Goal: Task Accomplishment & Management: Use online tool/utility

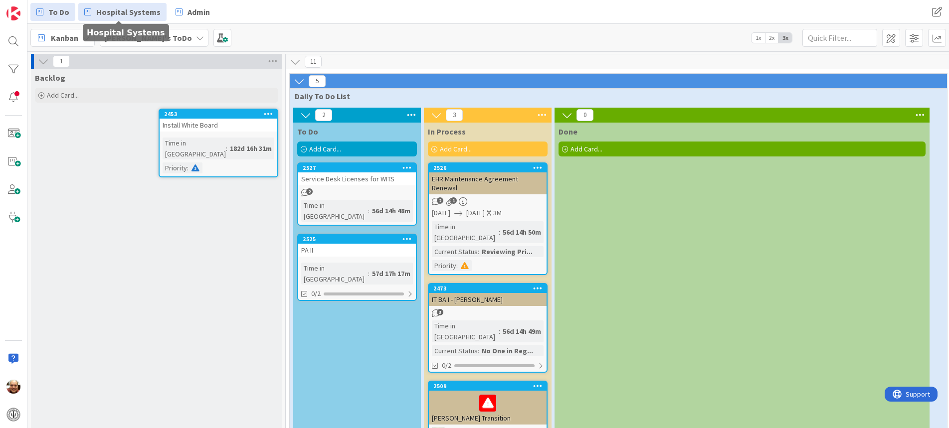
click at [107, 13] on span "Hospital Systems" at bounding box center [128, 12] width 64 height 12
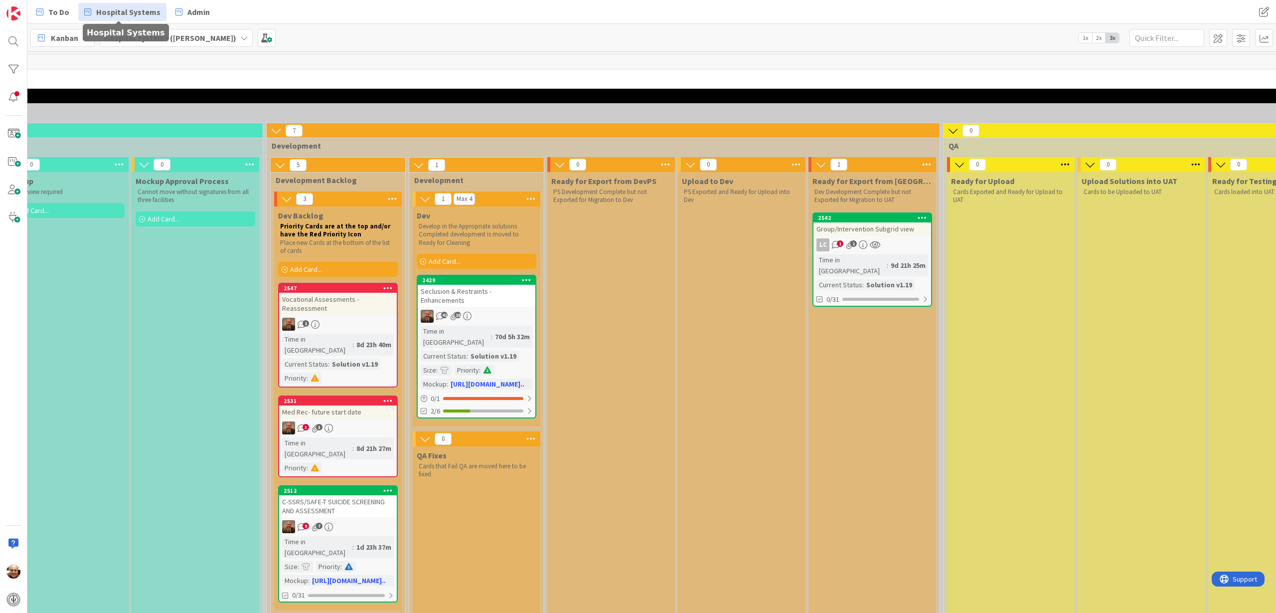
scroll to position [0, 549]
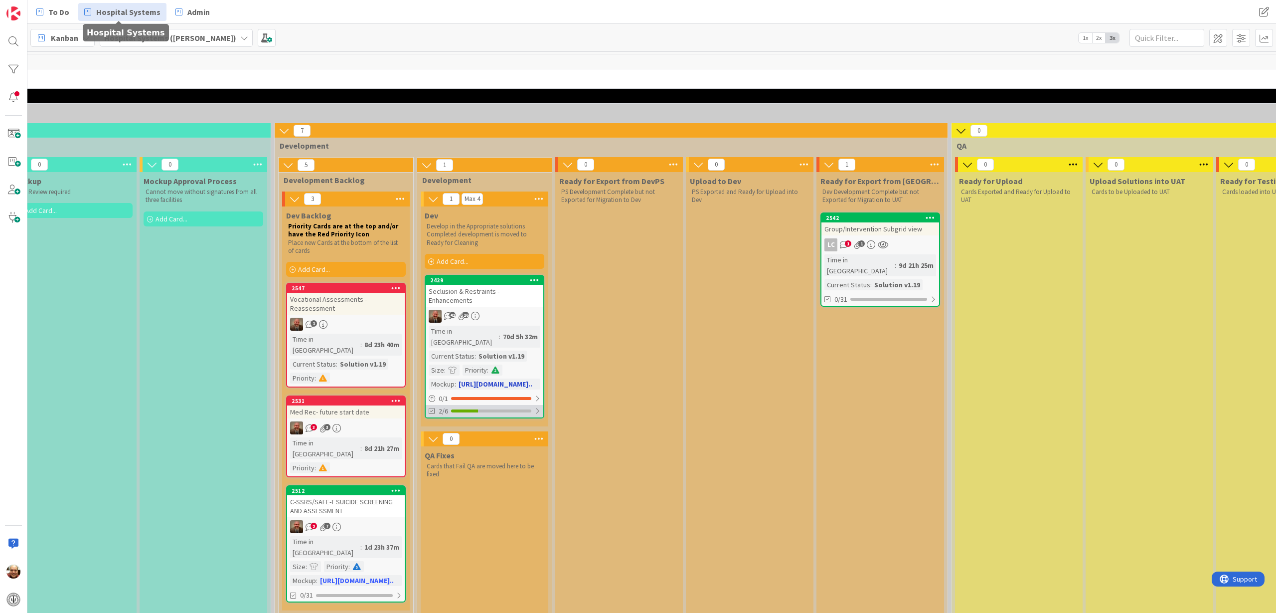
click at [486, 405] on div "2/6" at bounding box center [485, 411] width 118 height 12
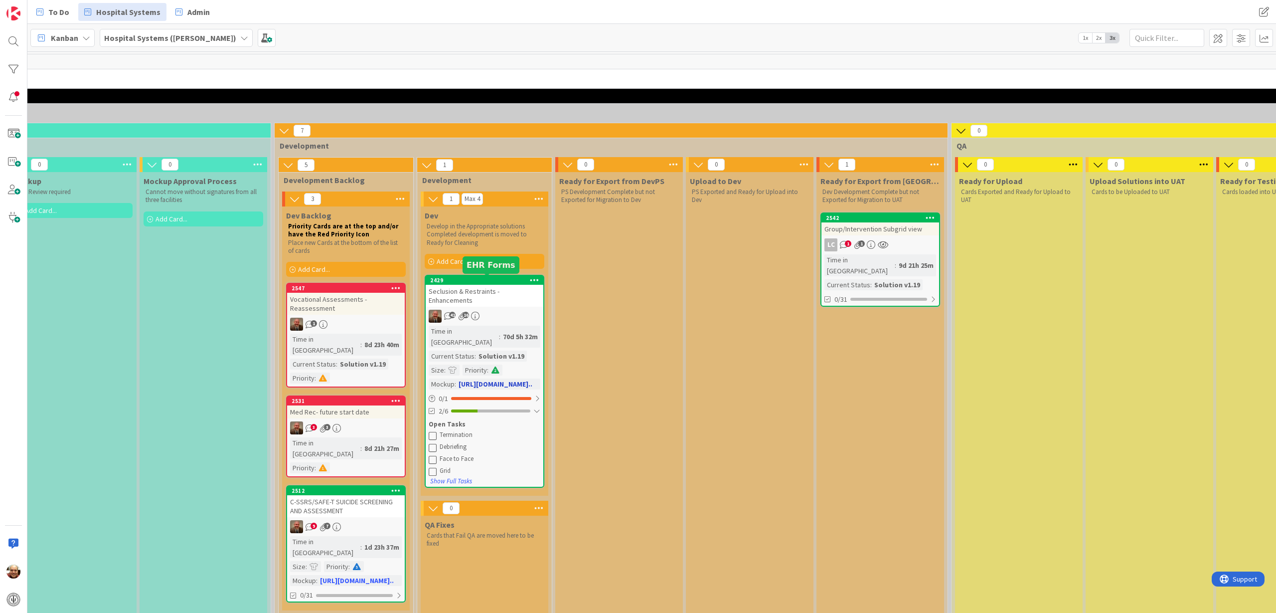
click at [492, 279] on div "2429" at bounding box center [486, 280] width 113 height 7
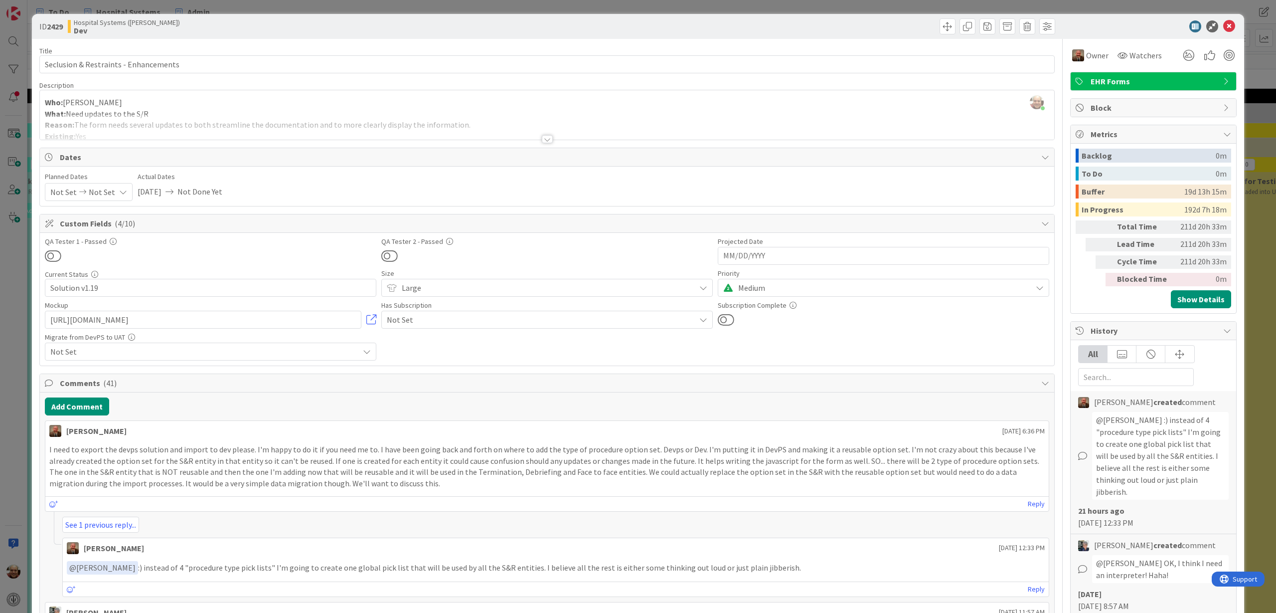
click at [543, 138] on div at bounding box center [547, 139] width 11 height 8
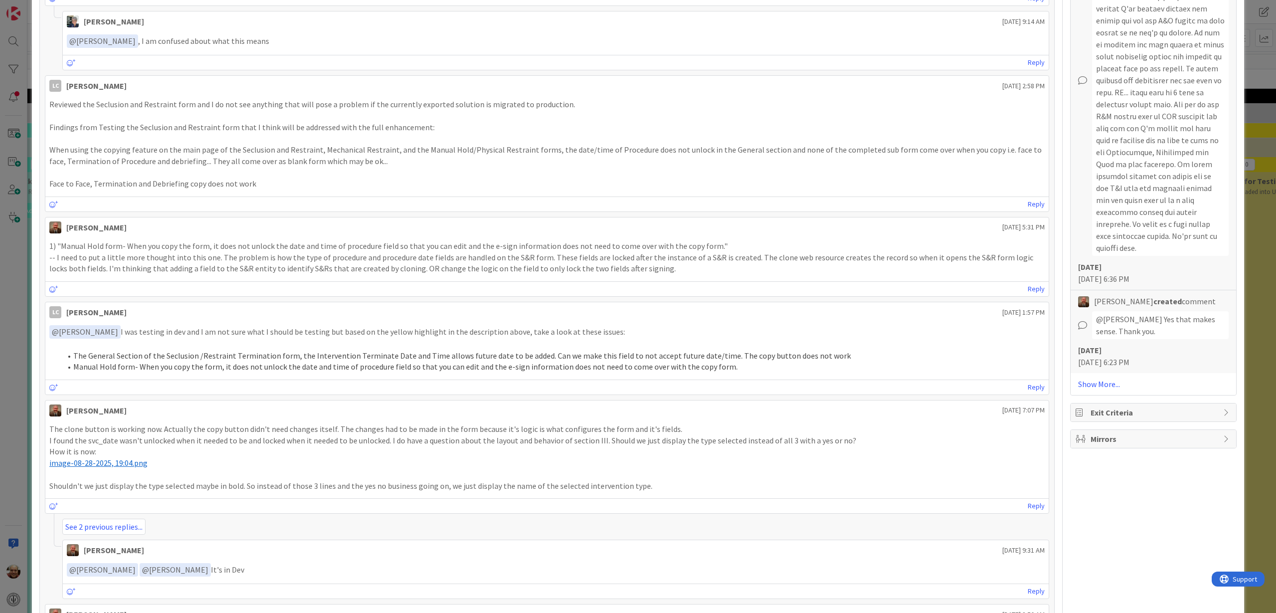
scroll to position [1122, 0]
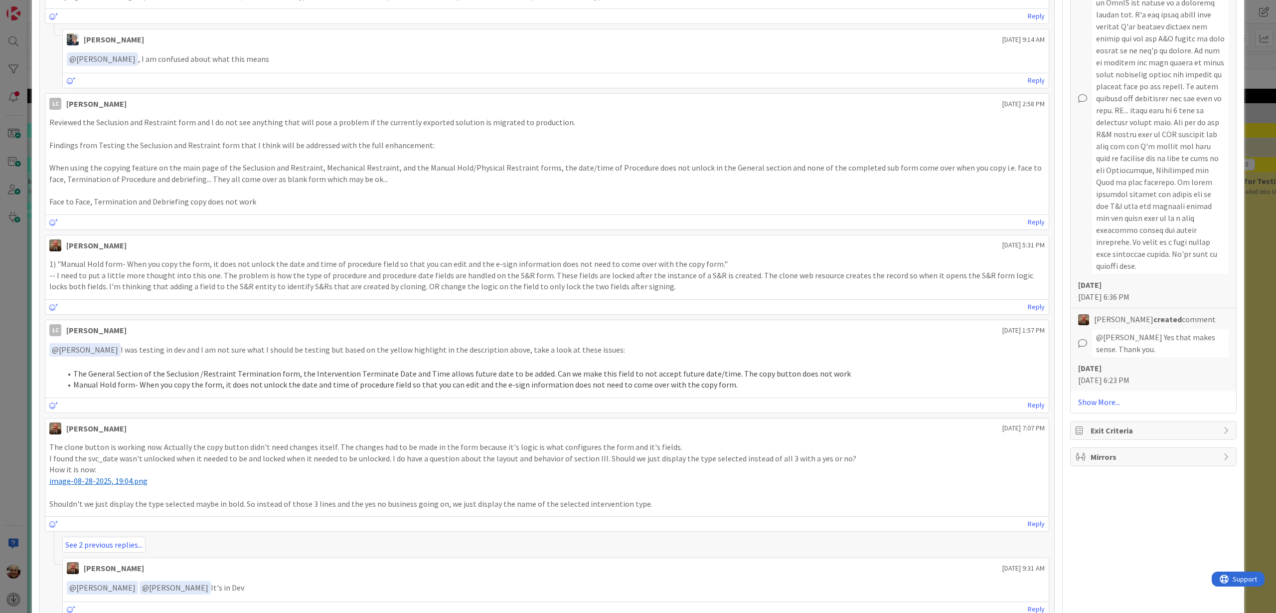
drag, startPoint x: 587, startPoint y: 244, endPoint x: 1253, endPoint y: 248, distance: 666.6
click at [948, 248] on div "ID 2429 Hospital Systems ([PERSON_NAME]) Dev Title 37 / 128 Seclusion & Restrai…" at bounding box center [638, 306] width 1276 height 613
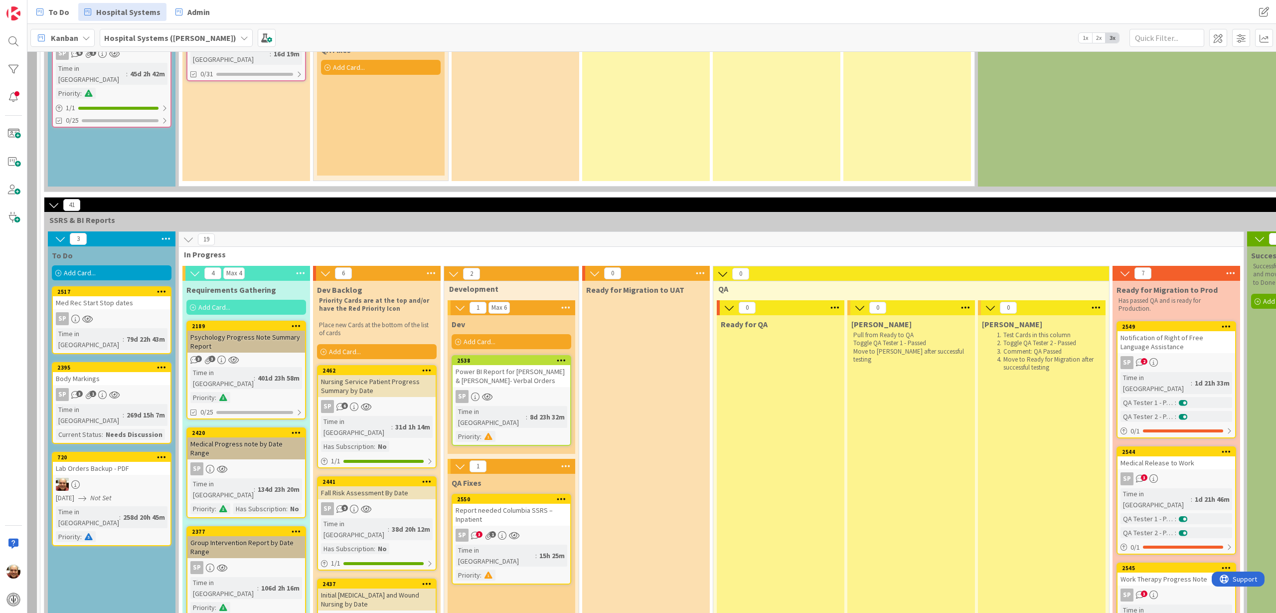
scroll to position [1184, 122]
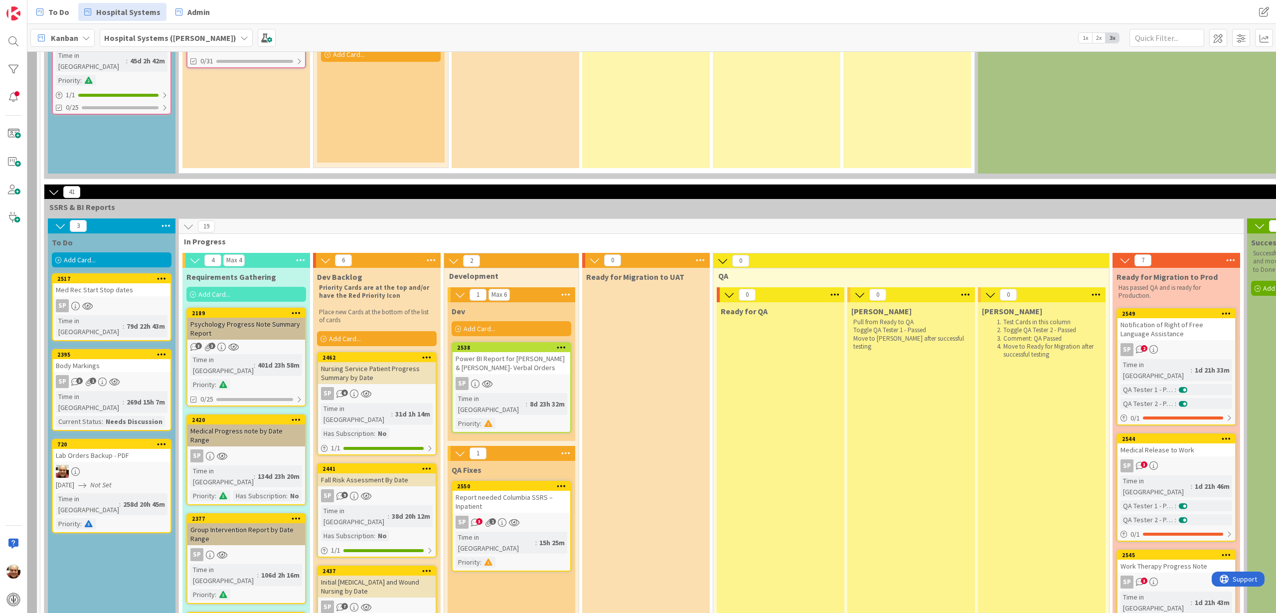
click at [508, 428] on div "Report needed Columbia SSRS – Inpatient" at bounding box center [512, 502] width 118 height 22
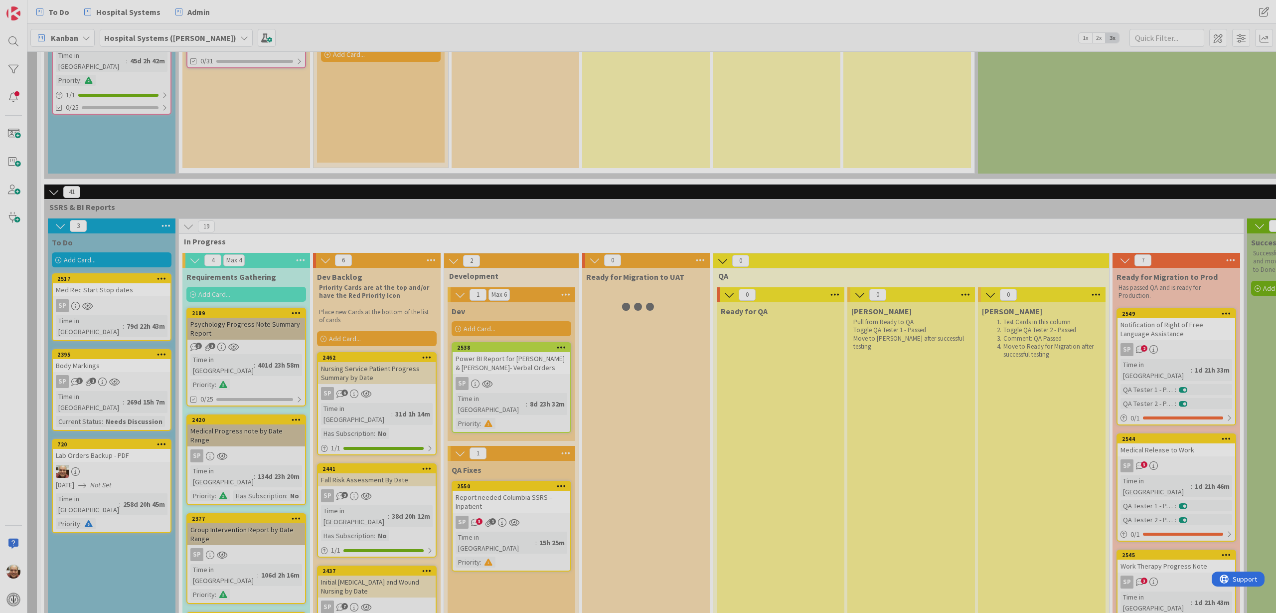
click at [508, 428] on div at bounding box center [638, 306] width 1276 height 613
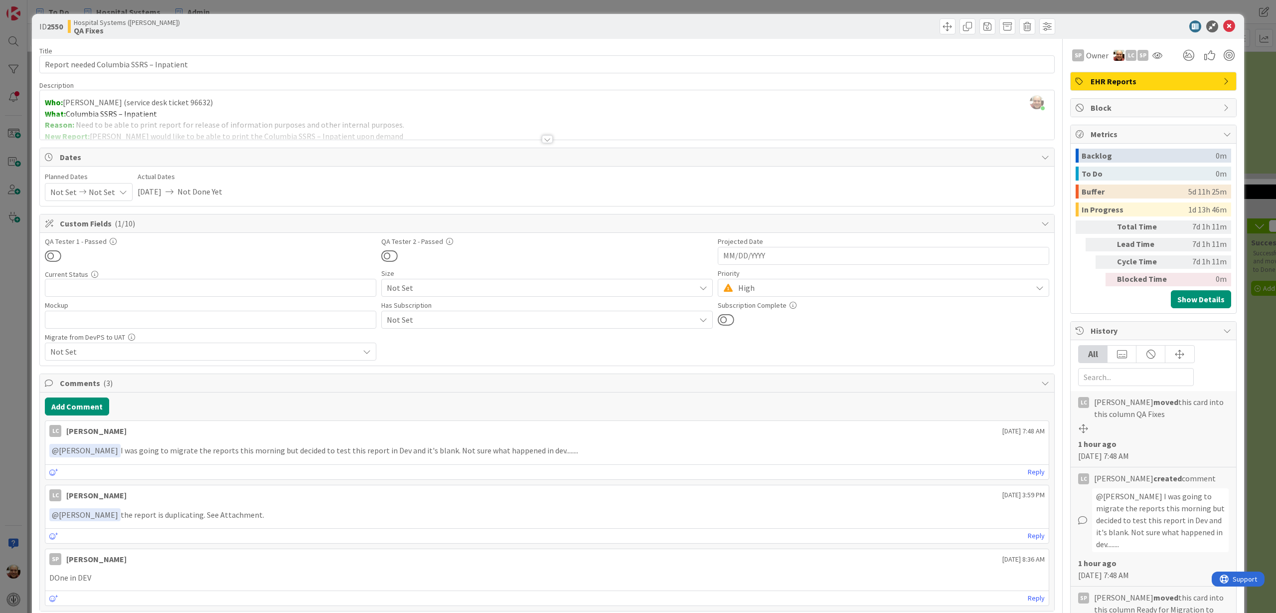
click at [542, 141] on div at bounding box center [547, 139] width 11 height 8
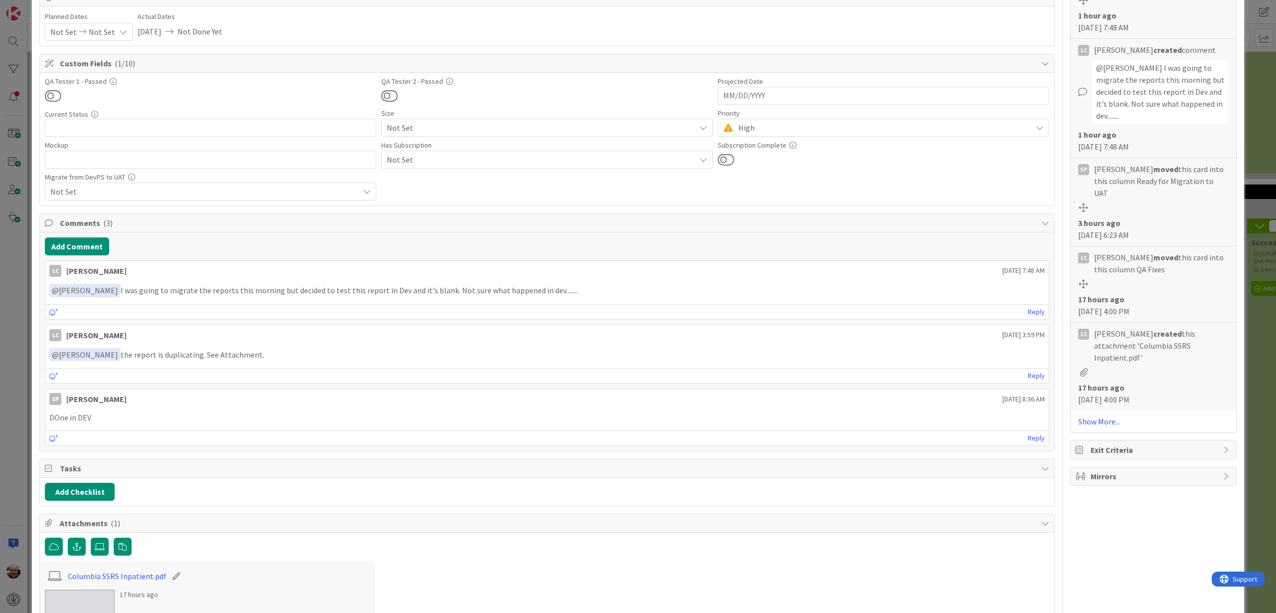
scroll to position [436, 0]
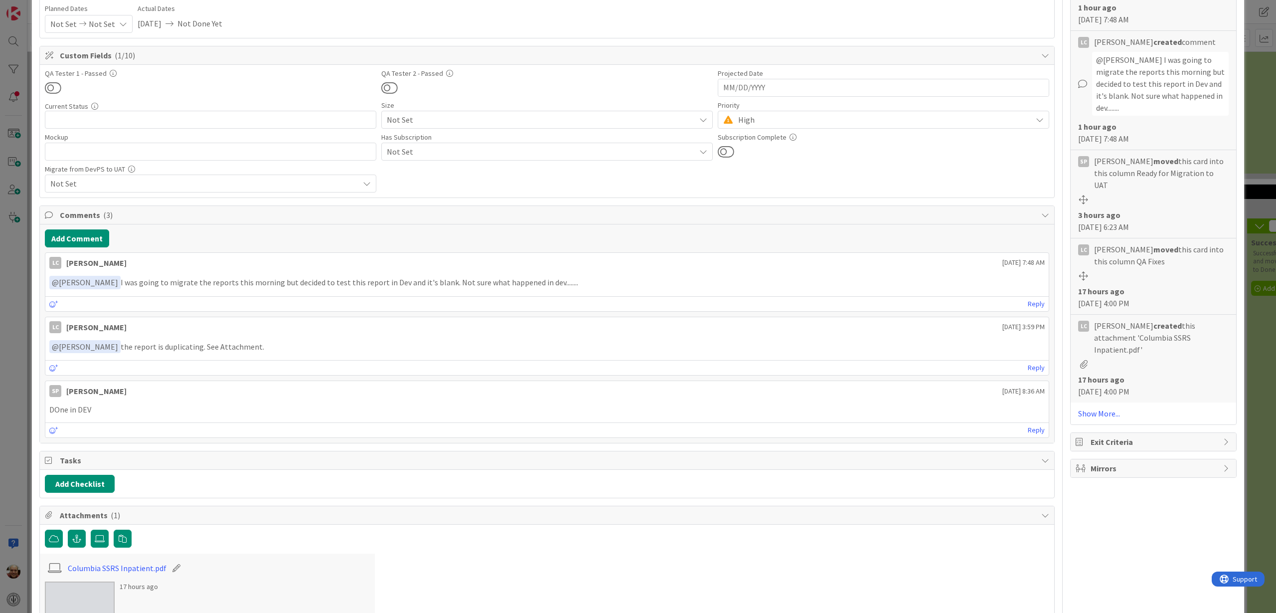
click at [948, 93] on div "ID 2550 Hospital Systems ([PERSON_NAME]) QA Fixes Title 39 / 128 Report needed …" at bounding box center [638, 306] width 1276 height 613
